Goal: Task Accomplishment & Management: Manage account settings

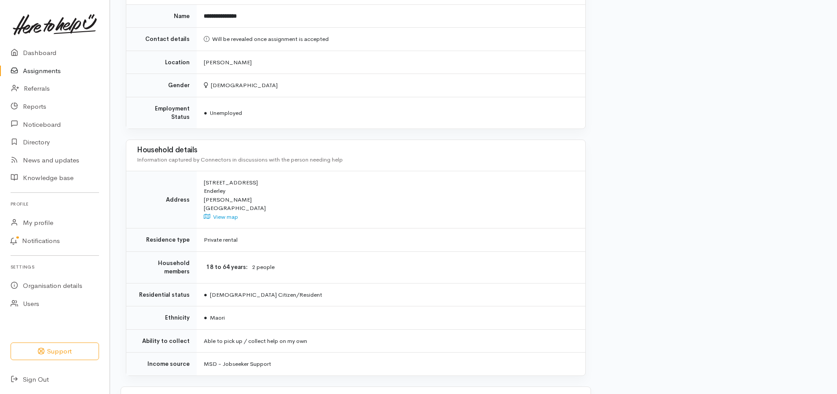
scroll to position [501, 0]
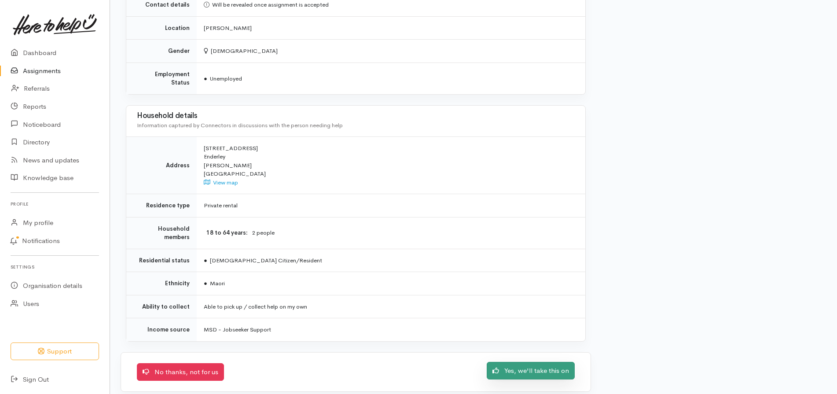
click at [530, 363] on link "Yes, we'll take this on" at bounding box center [531, 371] width 88 height 18
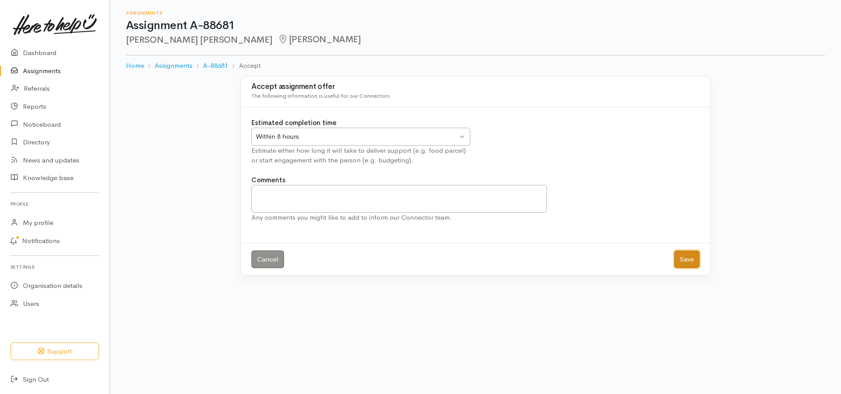
click at [683, 262] on button "Save" at bounding box center [687, 259] width 26 height 18
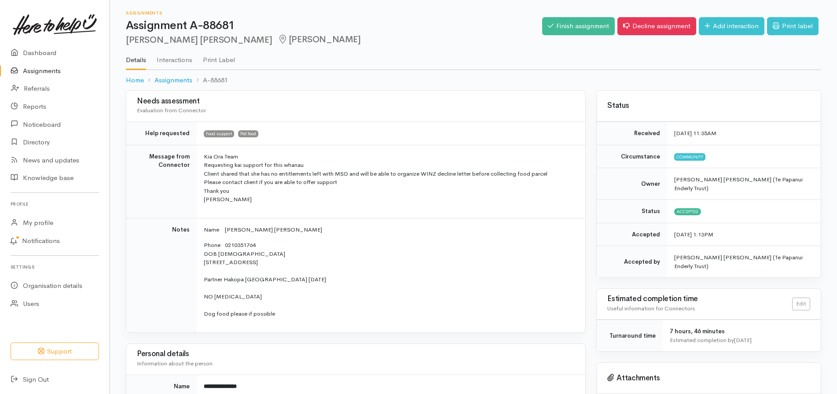
drag, startPoint x: 837, startPoint y: 96, endPoint x: 839, endPoint y: 110, distance: 14.8
click at [837, 110] on html "Support Your 'Here to help u' liaison Your contact within the 'Here to help u' …" at bounding box center [418, 197] width 837 height 394
